Goal: Task Accomplishment & Management: Use online tool/utility

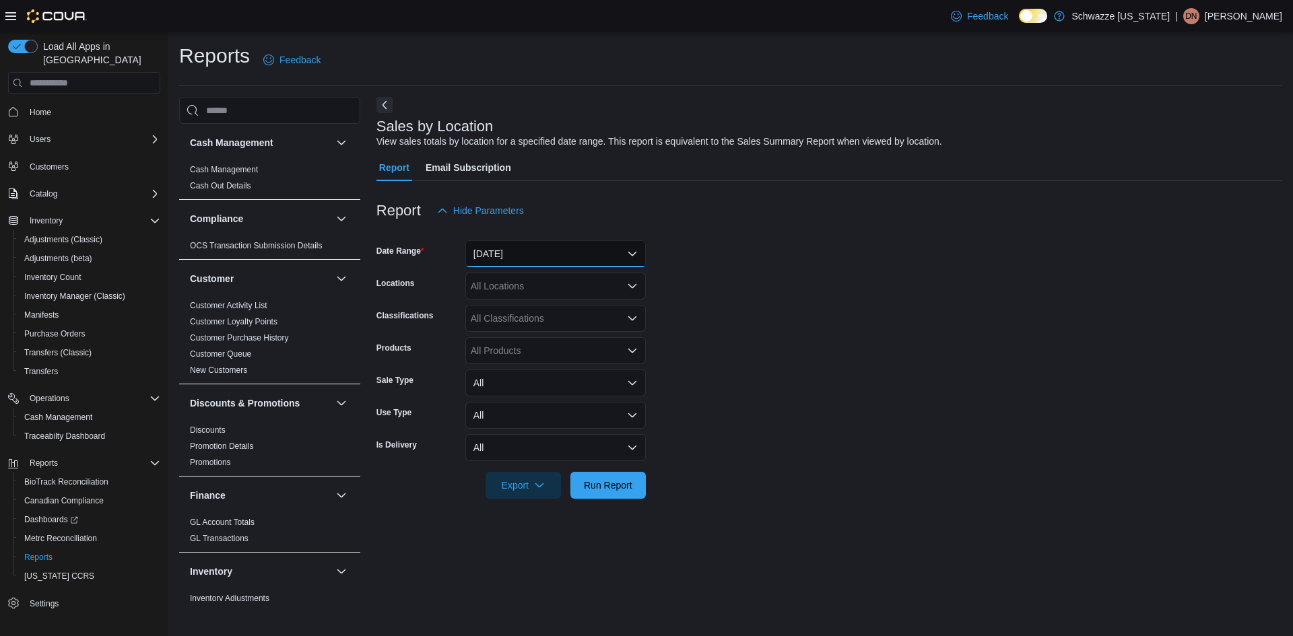
click at [518, 254] on button "[DATE]" at bounding box center [555, 253] width 180 height 27
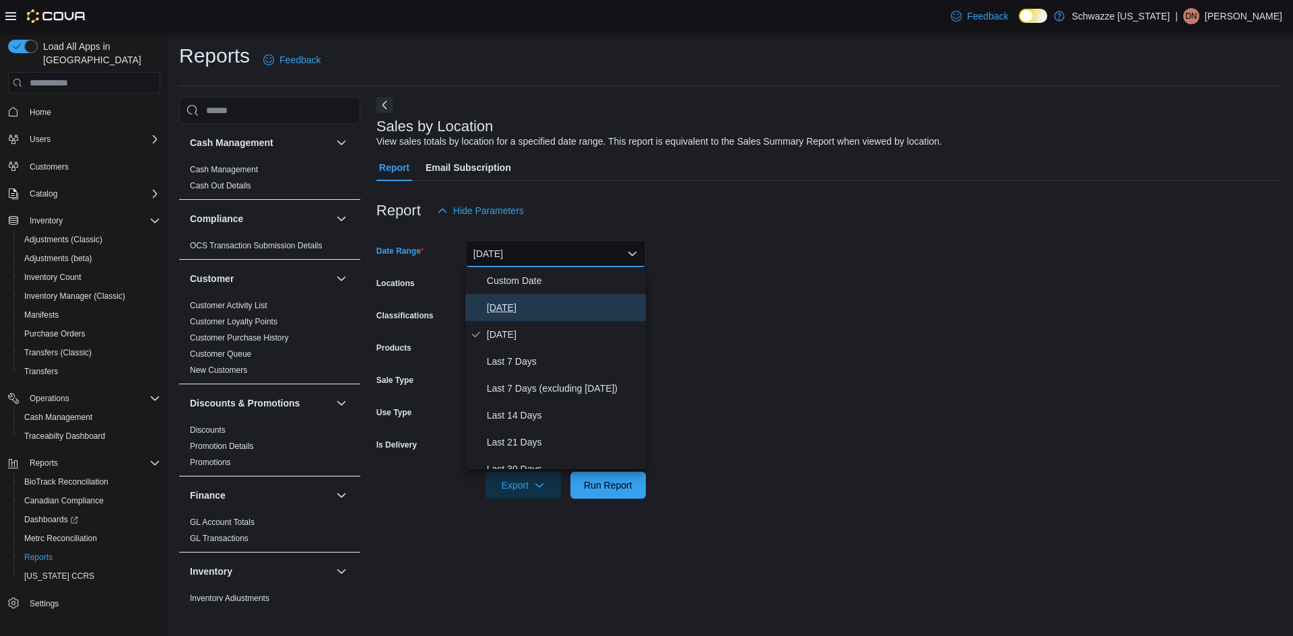
click at [503, 306] on span "[DATE]" at bounding box center [564, 308] width 154 height 16
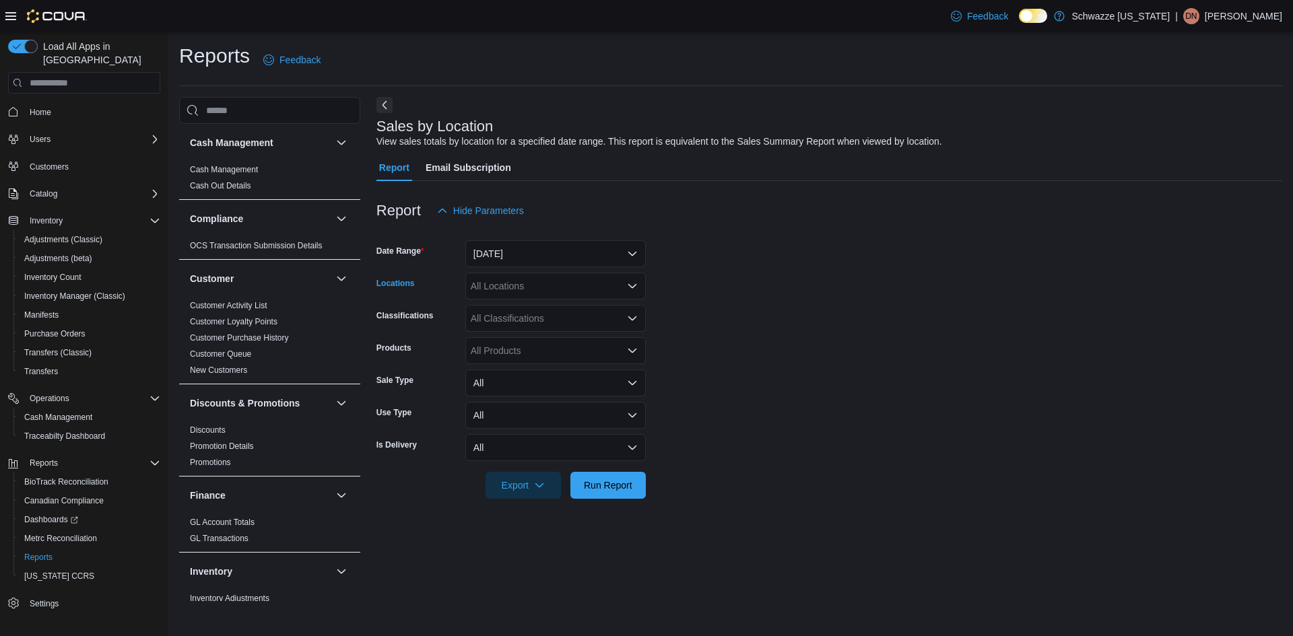
click at [512, 280] on div "All Locations" at bounding box center [555, 286] width 180 height 27
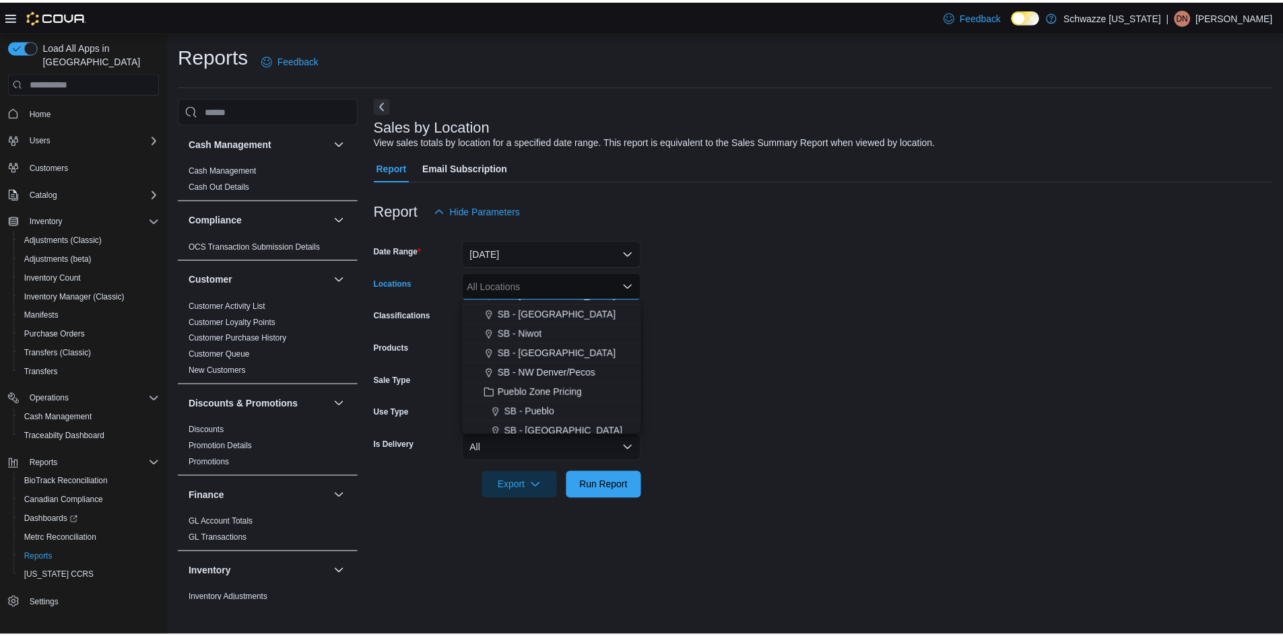
scroll to position [512, 0]
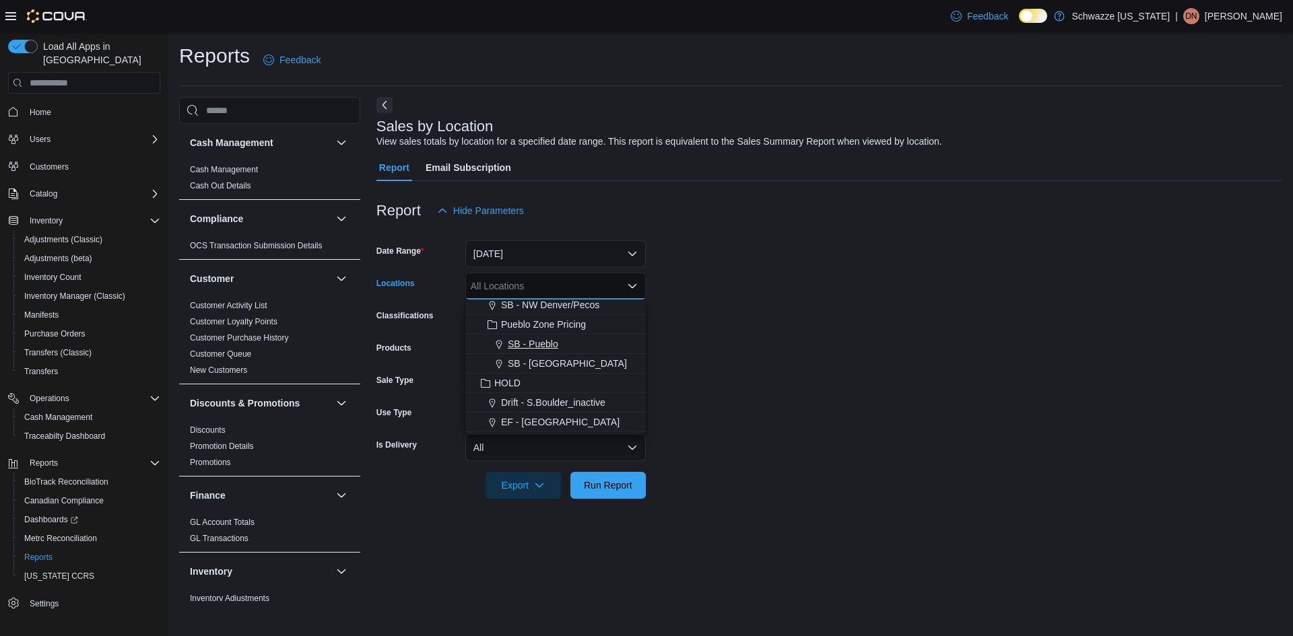
click at [549, 341] on span "SB - Pueblo" at bounding box center [533, 343] width 50 height 13
click at [772, 330] on form "Date Range [DATE] Locations SB - [GEOGRAPHIC_DATA] Combo box. Selected. SB - Pu…" at bounding box center [829, 361] width 906 height 275
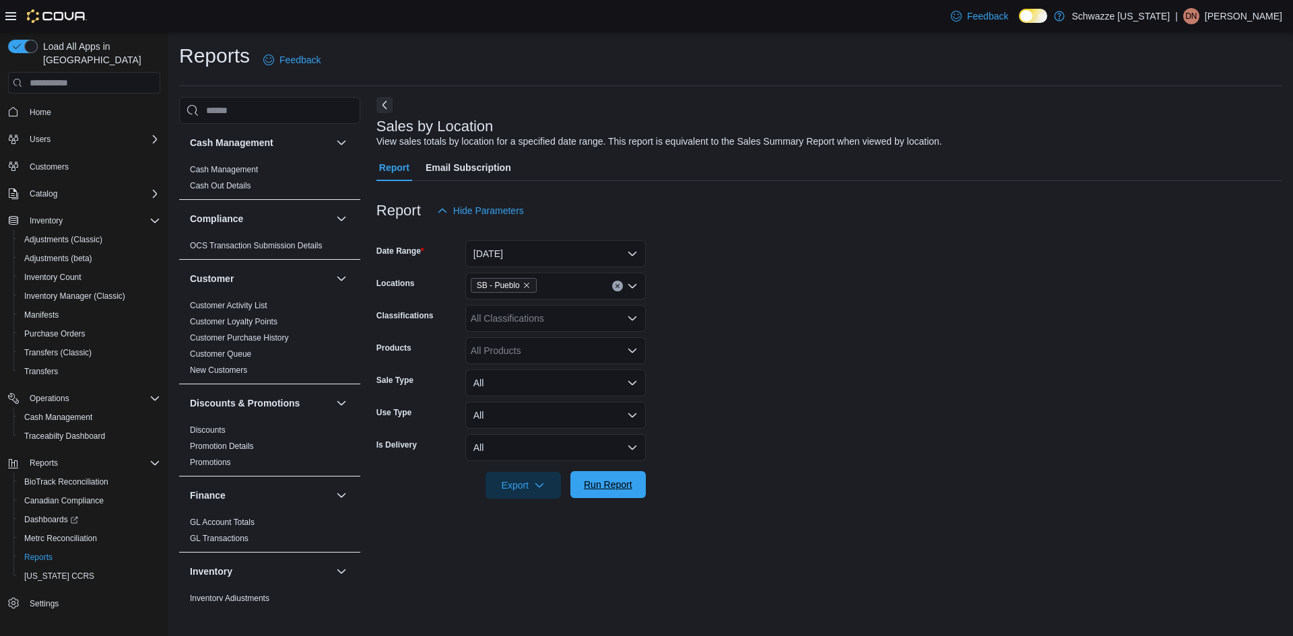
click at [625, 494] on span "Run Report" at bounding box center [607, 484] width 59 height 27
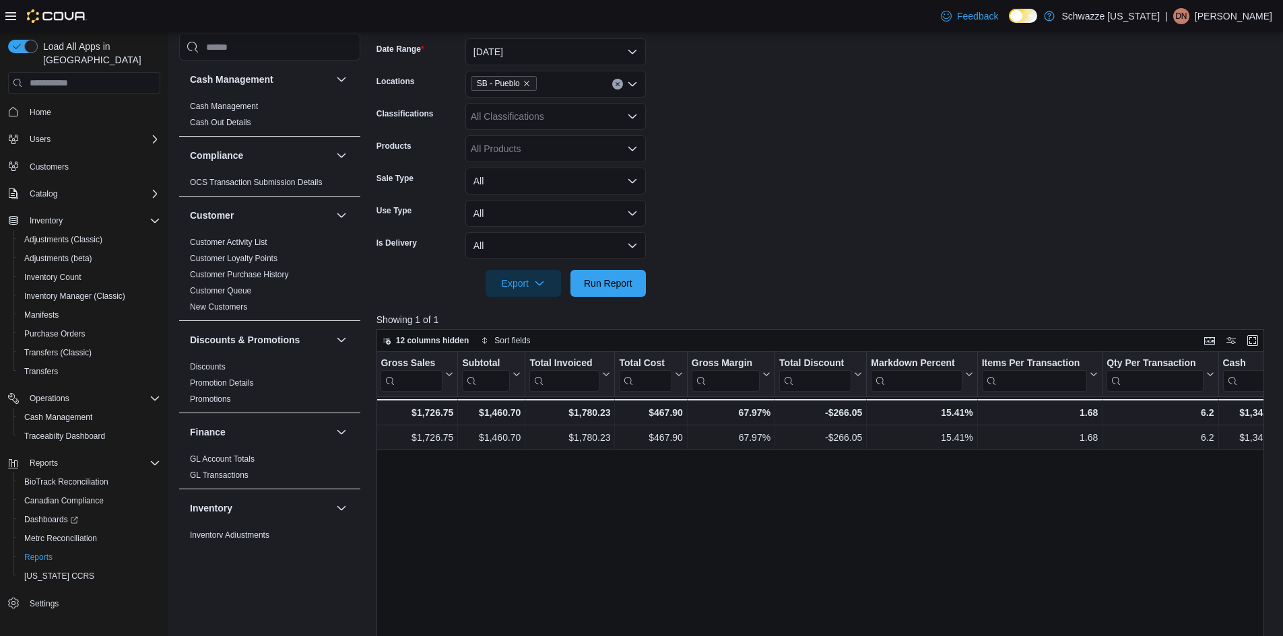
scroll to position [0, 312]
click at [601, 281] on span "Run Report" at bounding box center [608, 282] width 48 height 13
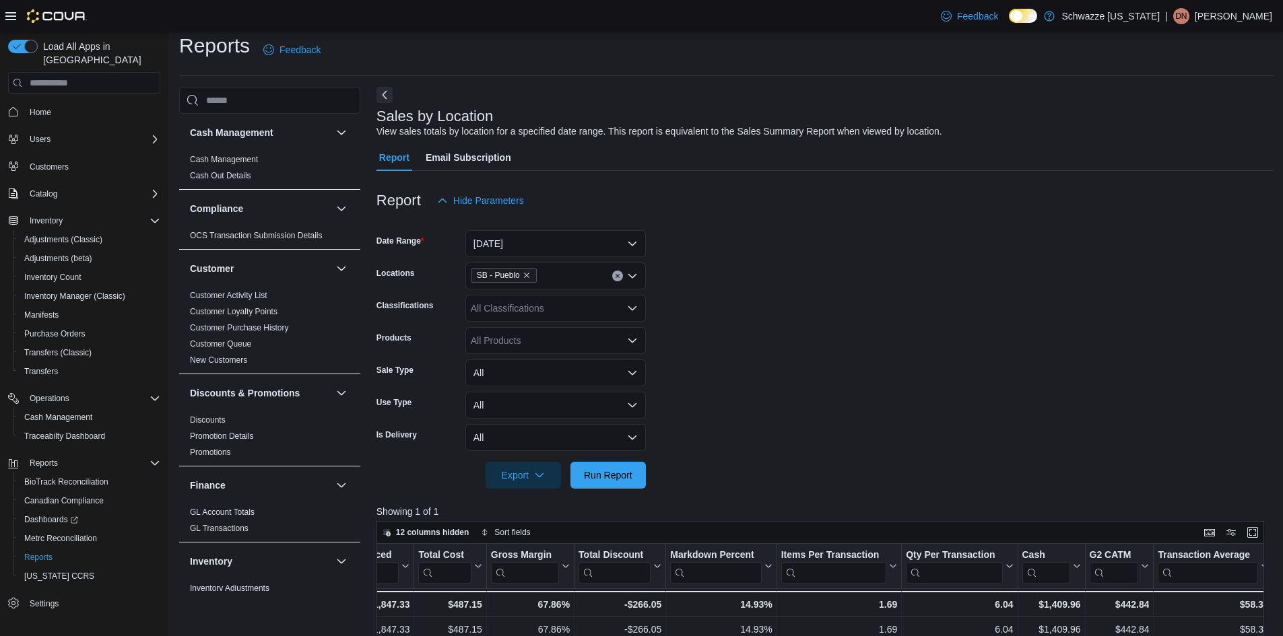
scroll to position [0, 0]
